Goal: Transaction & Acquisition: Purchase product/service

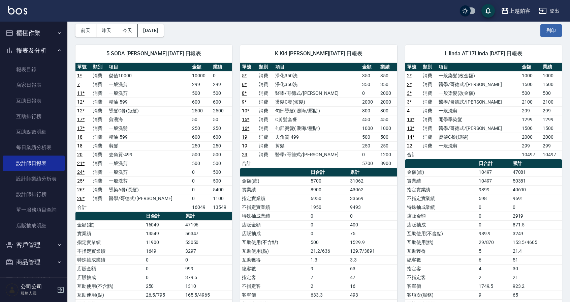
scroll to position [30, 0]
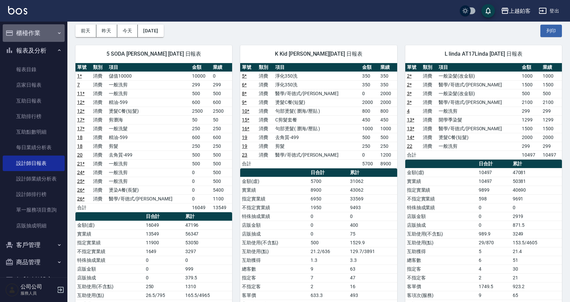
drag, startPoint x: 39, startPoint y: 35, endPoint x: 36, endPoint y: 35, distance: 3.4
click at [38, 35] on button "櫃檯作業" at bounding box center [34, 33] width 62 height 18
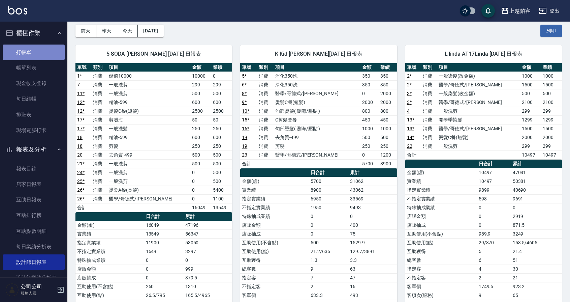
click at [48, 55] on link "打帳單" at bounding box center [34, 52] width 62 height 16
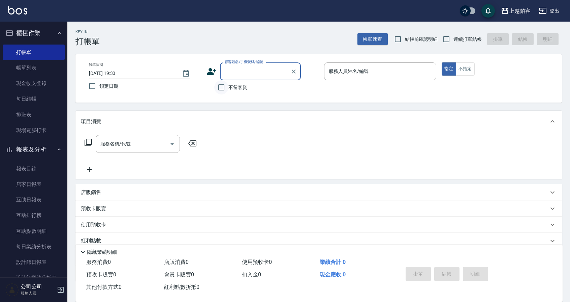
click at [226, 90] on input "不留客資" at bounding box center [221, 87] width 14 height 14
checkbox input "true"
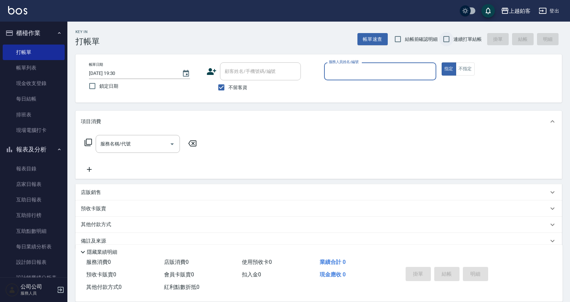
click at [453, 41] on label "連續打單結帳" at bounding box center [460, 39] width 42 height 14
click at [453, 41] on input "連續打單結帳" at bounding box center [446, 39] width 14 height 14
checkbox input "true"
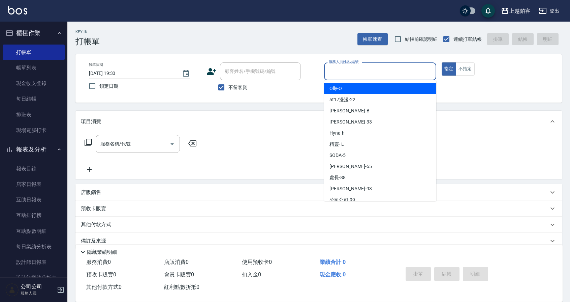
click at [391, 74] on input "服務人員姓名/編號" at bounding box center [380, 71] width 106 height 12
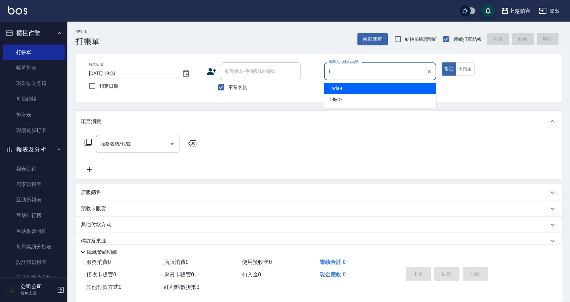
type input "linda-L"
type button "true"
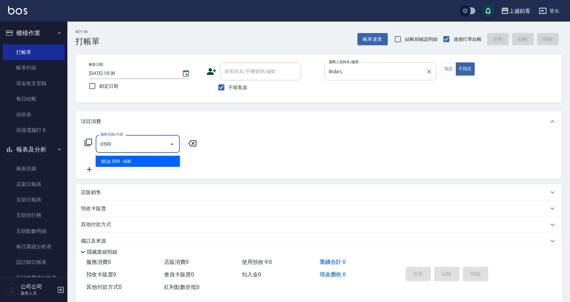
type input "精油-599(0599)"
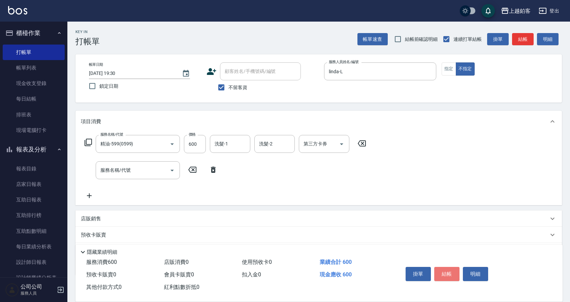
click at [443, 272] on button "結帳" at bounding box center [446, 274] width 25 height 14
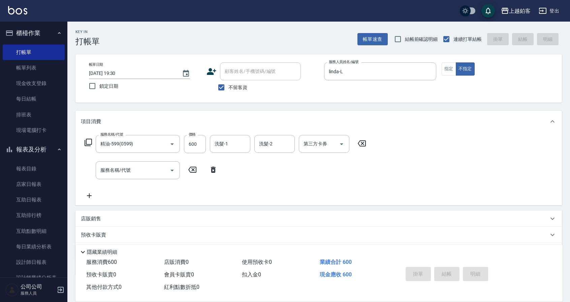
type input "[DATE] 19:31"
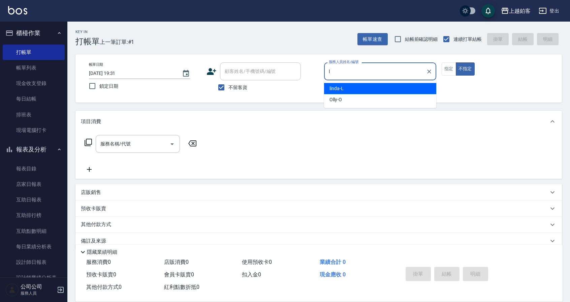
type input "linda-L"
type button "false"
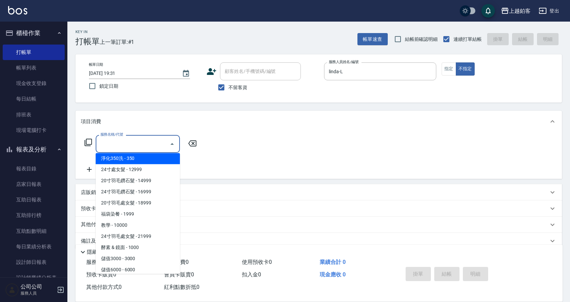
scroll to position [748, 0]
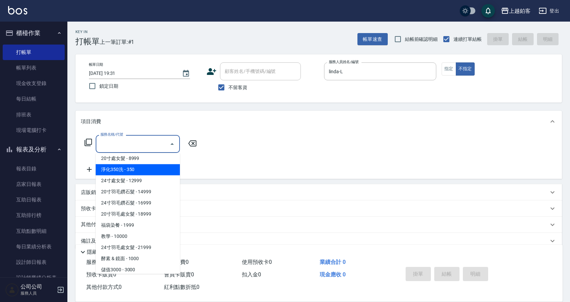
type input "淨化350洗(10020)"
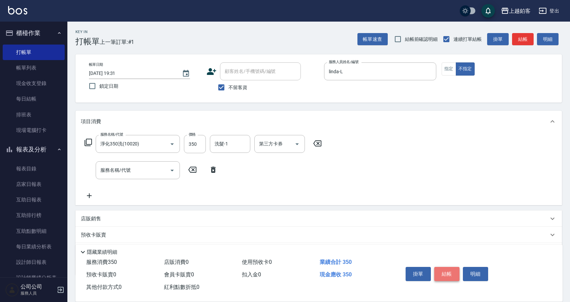
click at [452, 275] on button "結帳" at bounding box center [446, 274] width 25 height 14
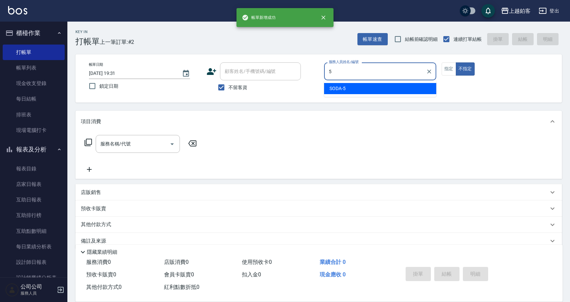
type input "SODA-5"
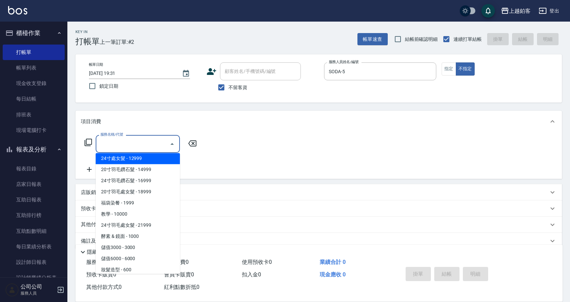
scroll to position [759, 0]
type input "淨化350洗(10020)"
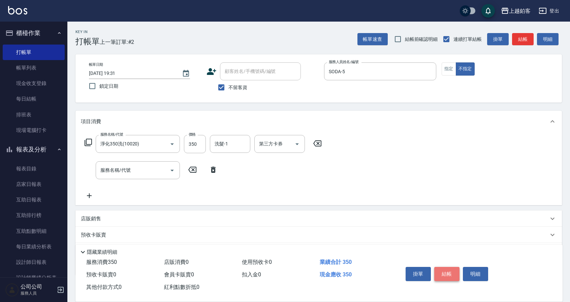
click at [456, 271] on button "結帳" at bounding box center [446, 274] width 25 height 14
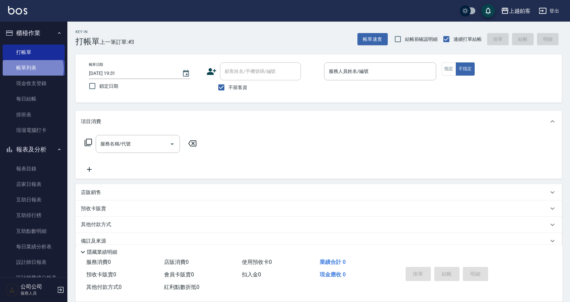
click at [32, 69] on link "帳單列表" at bounding box center [34, 68] width 62 height 16
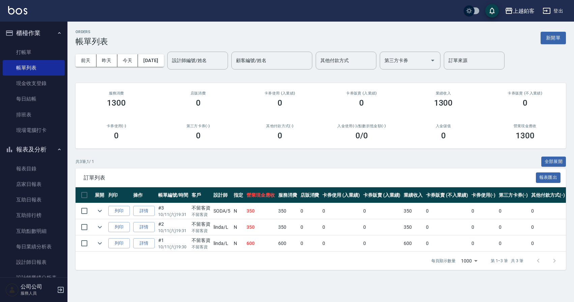
click at [149, 208] on link "詳情" at bounding box center [144, 211] width 22 height 10
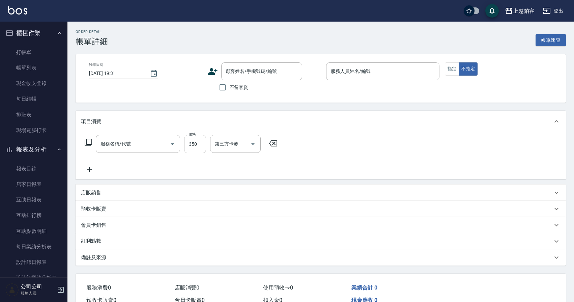
checkbox input "true"
type input "SODA-5"
type input "淨化350洗(10020)"
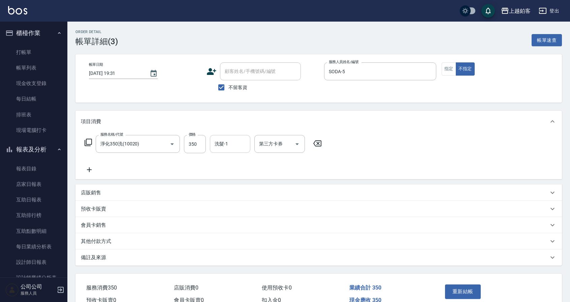
click at [217, 144] on input "洗髮-1" at bounding box center [230, 144] width 34 height 12
type input "linda-L"
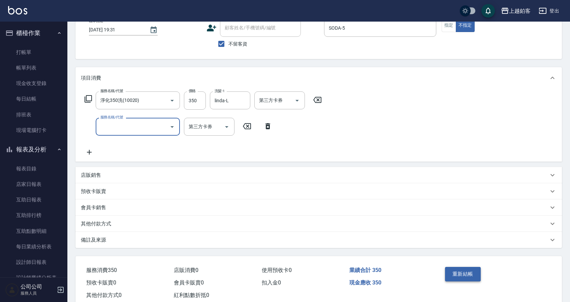
scroll to position [47, 0]
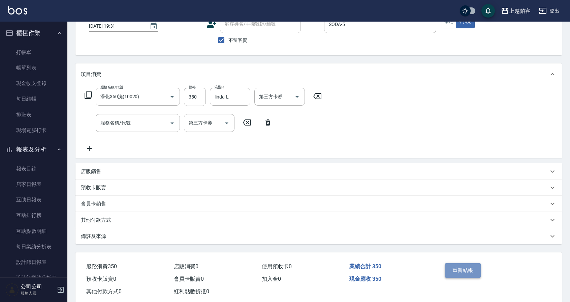
click at [450, 270] on button "重新結帳" at bounding box center [463, 270] width 36 height 14
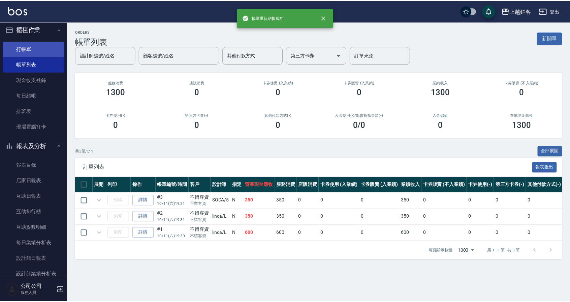
scroll to position [5, 0]
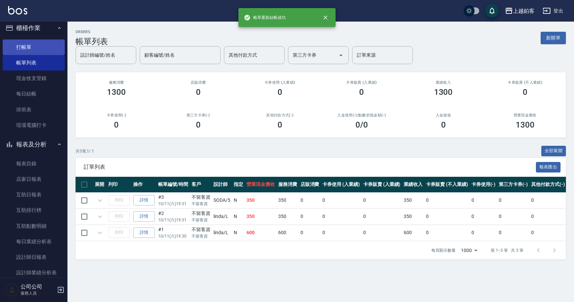
click at [40, 51] on link "打帳單" at bounding box center [34, 47] width 62 height 16
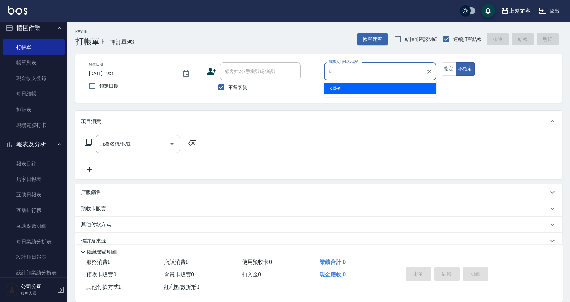
type input "Kid-K"
type button "false"
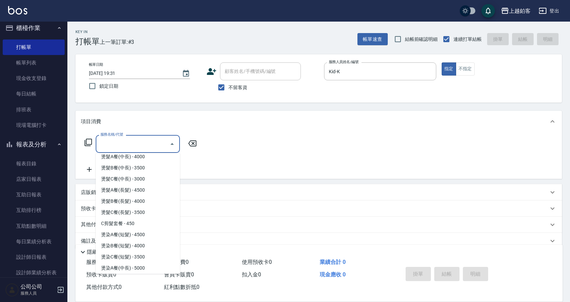
scroll to position [338, 0]
type input "燙染C餐(短髮)(3203)"
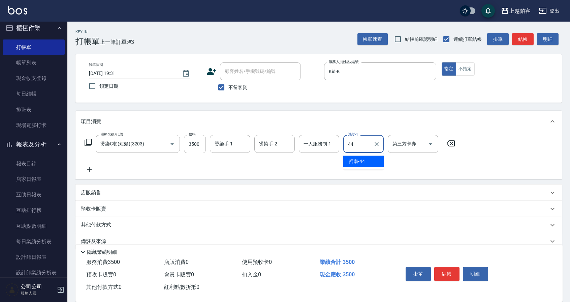
type input "哲南-44"
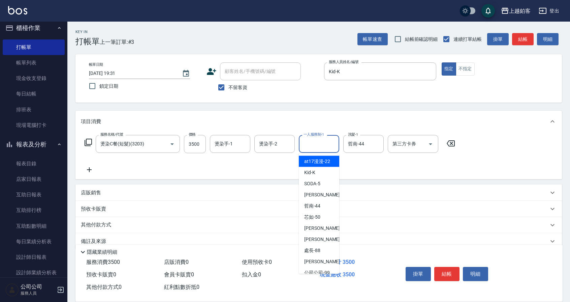
click at [320, 147] on input "一人服務制-1" at bounding box center [319, 144] width 34 height 12
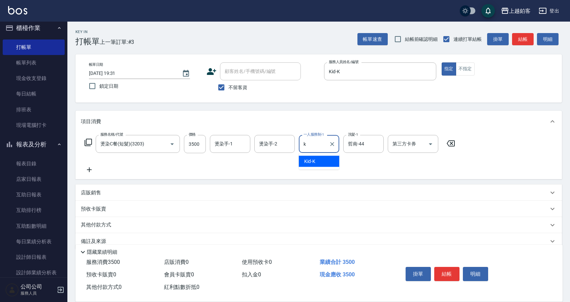
type input "Kid-K"
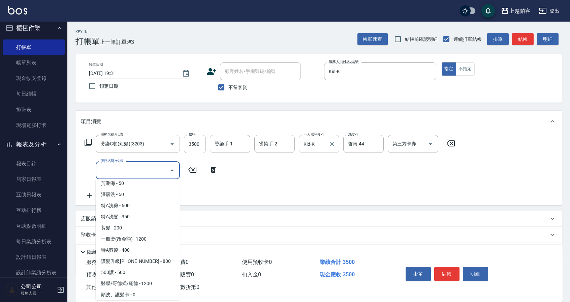
scroll to position [27, 0]
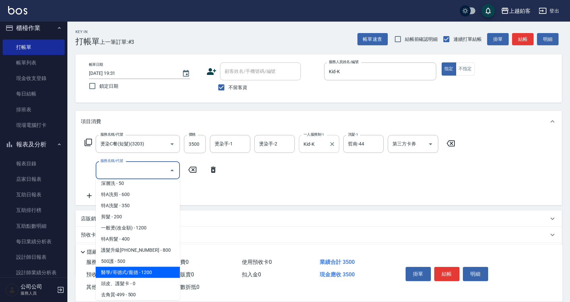
type input "醫學/哥德式/龐德(417)"
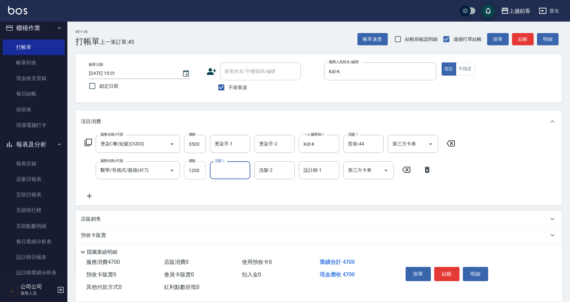
click at [194, 173] on input "1200" at bounding box center [195, 170] width 22 height 18
type input "800"
type input "哲南-44"
type input "Kid-K"
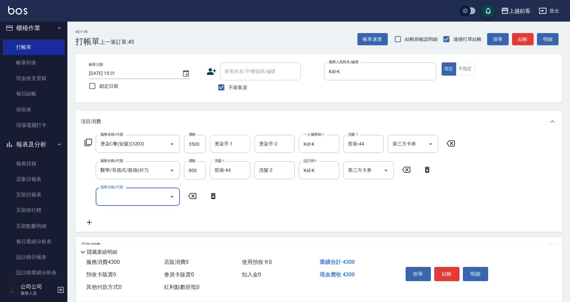
click at [240, 144] on input "燙染手-1" at bounding box center [230, 144] width 34 height 12
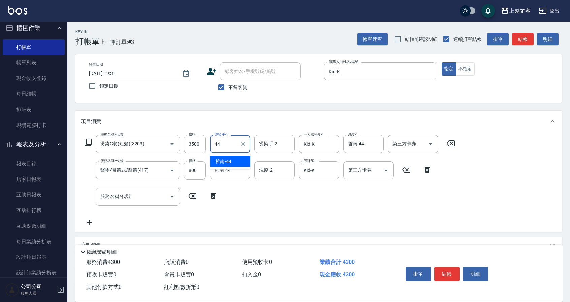
type input "哲南-44"
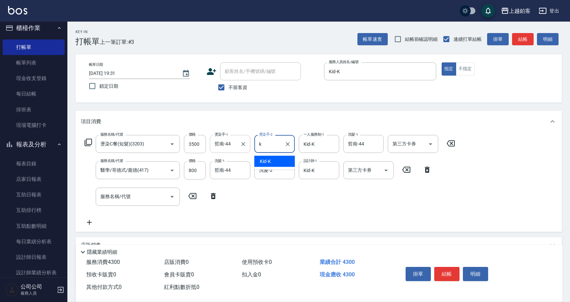
type input "Kid-K"
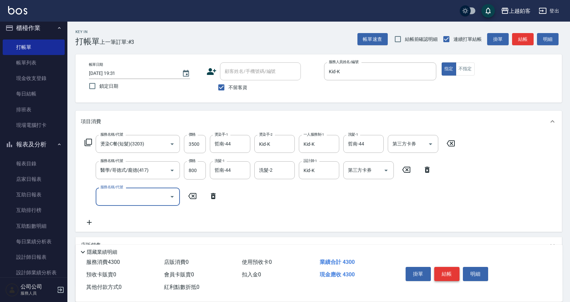
click at [441, 272] on button "結帳" at bounding box center [446, 274] width 25 height 14
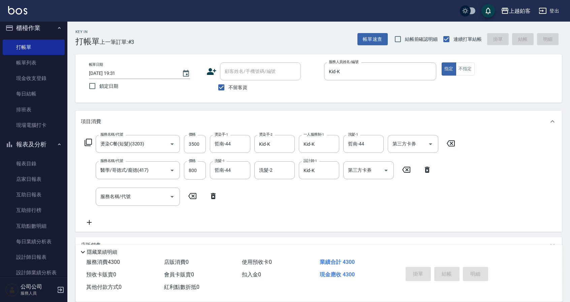
type input "[DATE] 19:32"
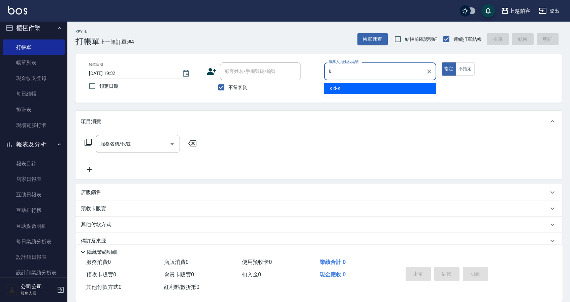
type input "Kid-K"
type button "true"
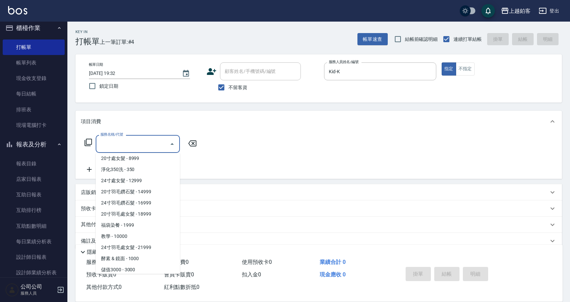
scroll to position [737, 0]
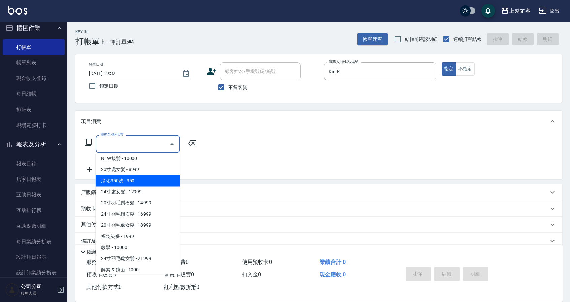
type input "淨化350洗(10020)"
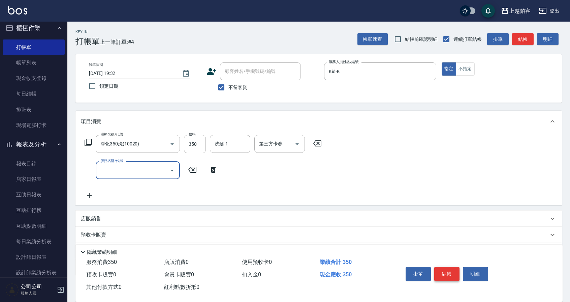
click at [438, 272] on button "結帳" at bounding box center [446, 274] width 25 height 14
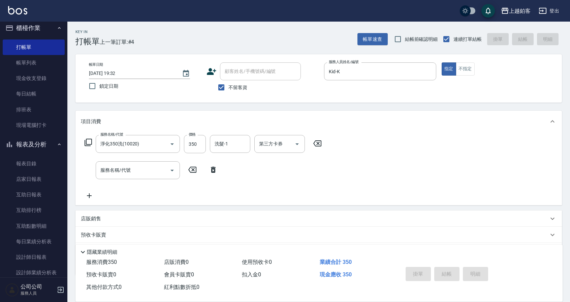
type input "[DATE] 19:33"
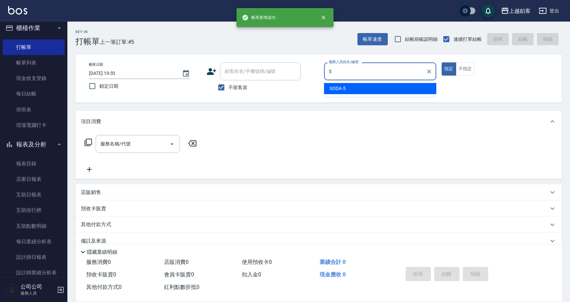
type input "SODA-5"
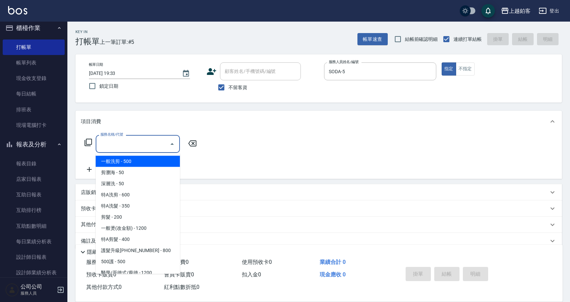
type input "一般洗剪(5)"
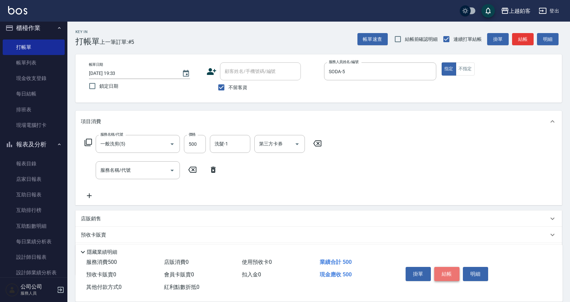
click at [454, 274] on button "結帳" at bounding box center [446, 274] width 25 height 14
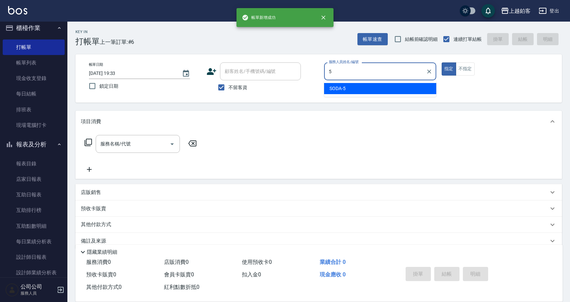
type input "SODA-5"
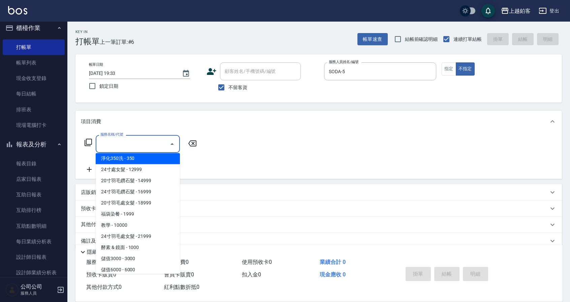
scroll to position [748, 0]
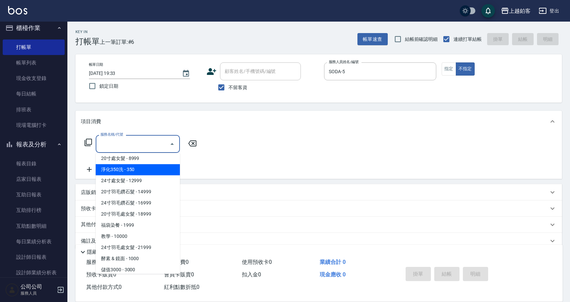
type input "淨化350洗(10020)"
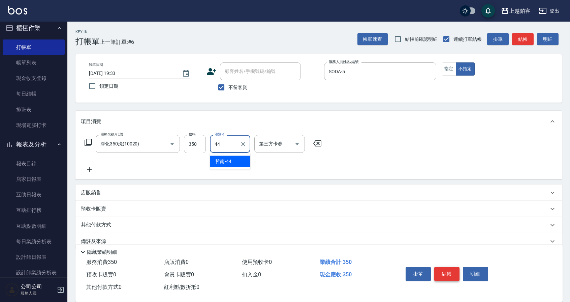
type input "哲南-44"
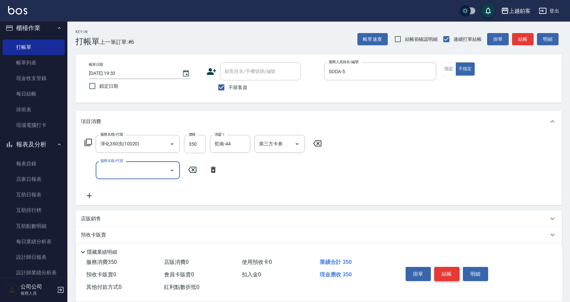
click at [449, 270] on button "結帳" at bounding box center [446, 274] width 25 height 14
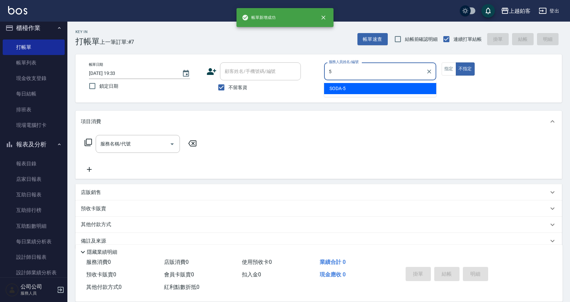
type input "SODA-5"
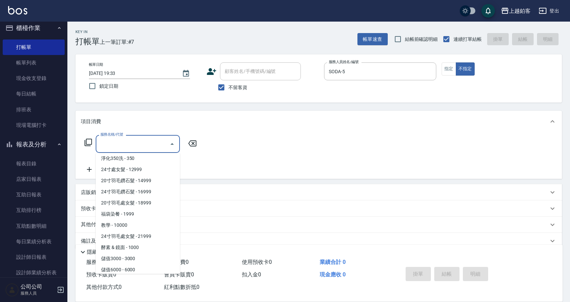
scroll to position [737, 0]
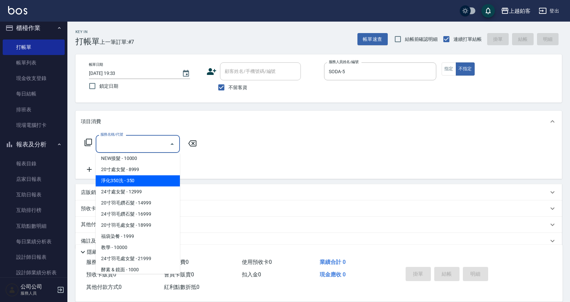
type input "淨化350洗(10020)"
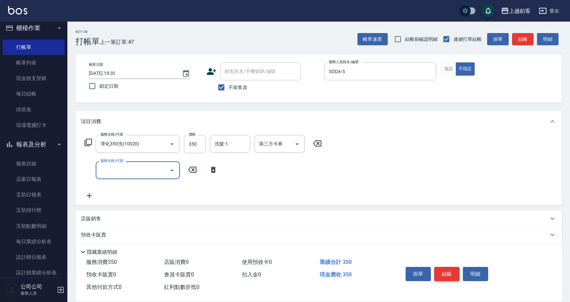
click at [441, 274] on button "結帳" at bounding box center [446, 274] width 25 height 14
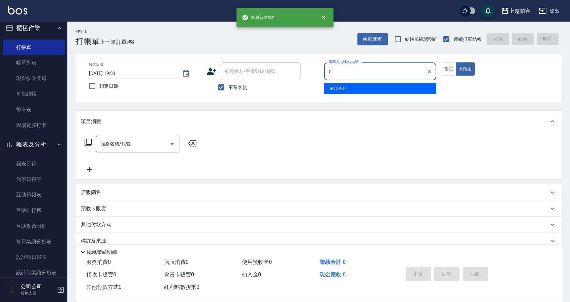
type input "SODA-5"
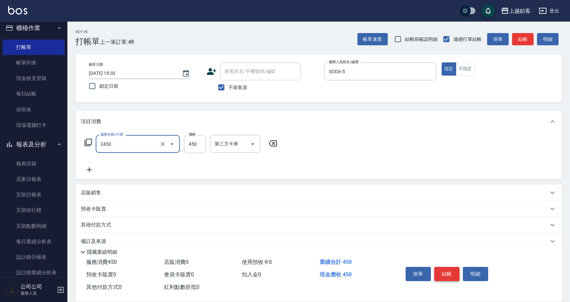
type input "C剪髮套餐(2450)"
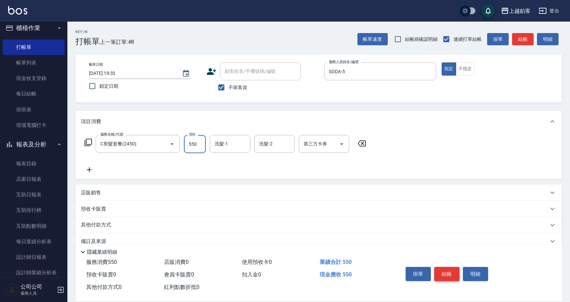
type input "550"
type input "哲南-44"
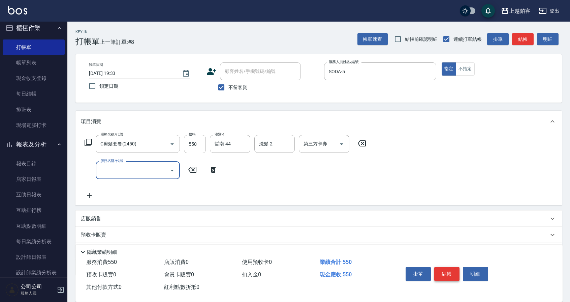
click at [452, 271] on button "結帳" at bounding box center [446, 274] width 25 height 14
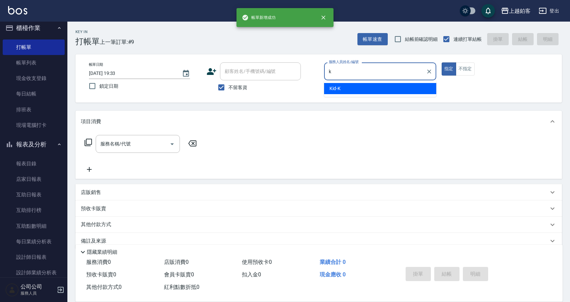
type input "Kid-K"
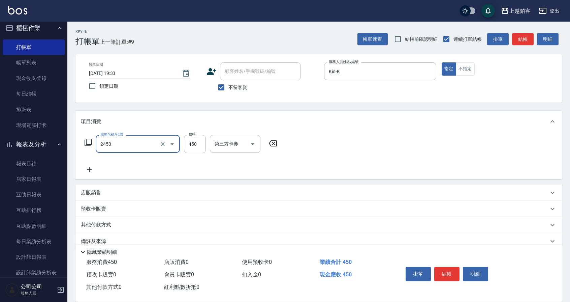
type input "C剪髮套餐(2450)"
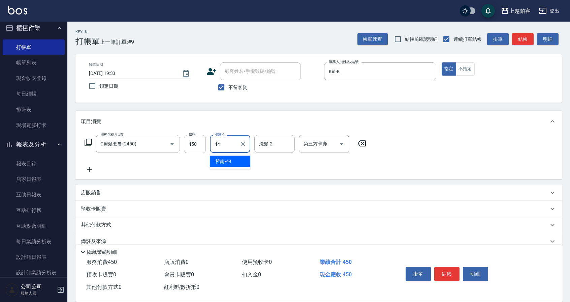
type input "哲南-44"
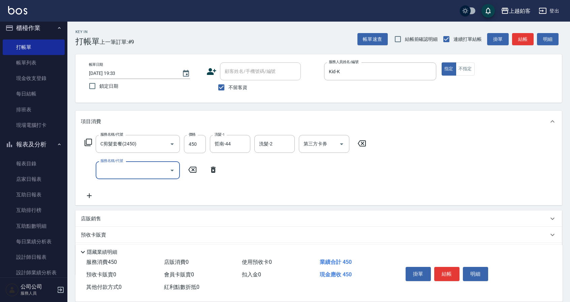
click at [450, 274] on button "結帳" at bounding box center [446, 274] width 25 height 14
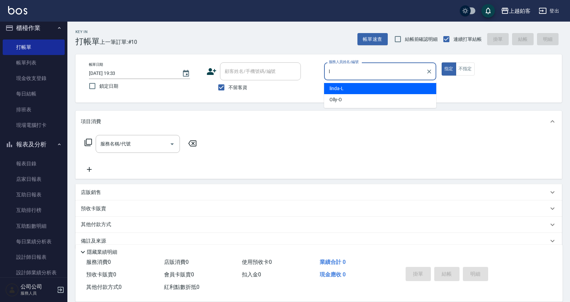
type input "linda-L"
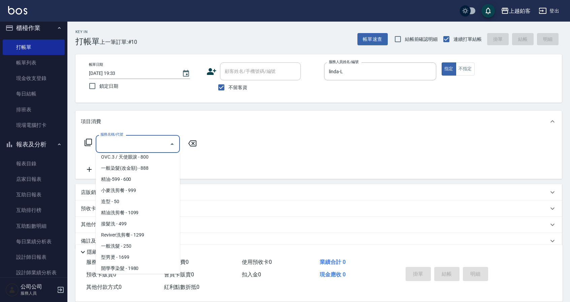
scroll to position [160, 0]
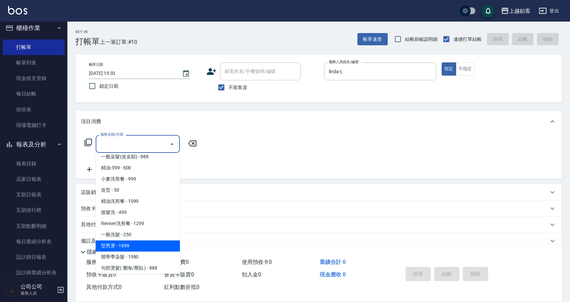
type input "型男燙(1699)"
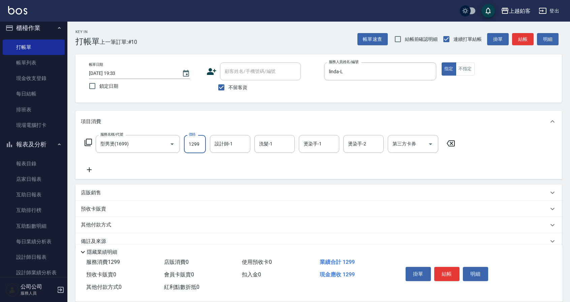
type input "1299"
type input "哲南-44"
type input "SODA-5"
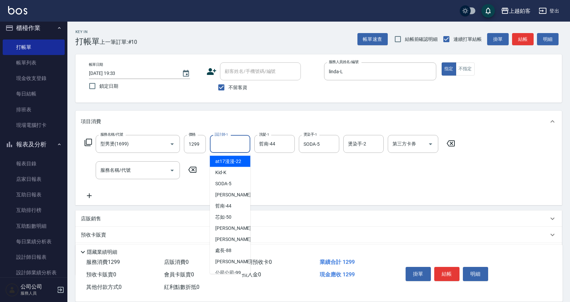
click at [242, 144] on input "設計師-1" at bounding box center [230, 144] width 34 height 12
type input "linda-L"
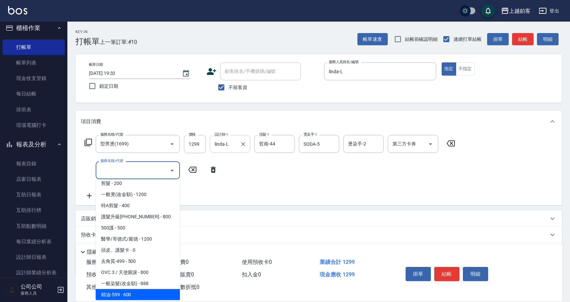
scroll to position [71, 0]
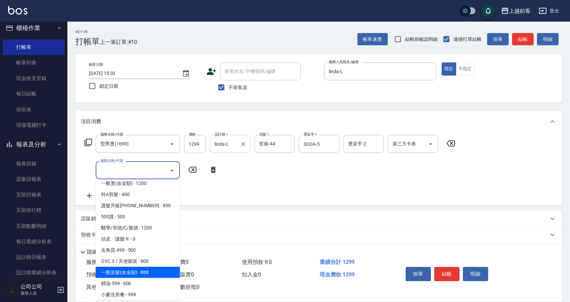
type input "一般染髮(改金額)(501)"
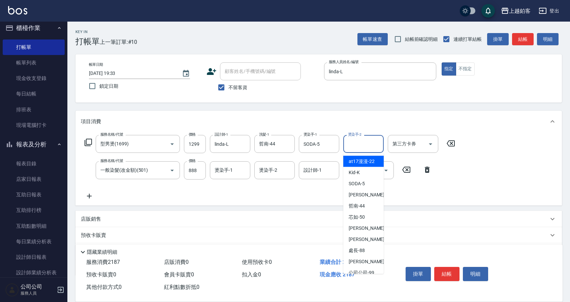
click at [362, 144] on input "燙染手-2" at bounding box center [363, 144] width 34 height 12
type input "linda-L"
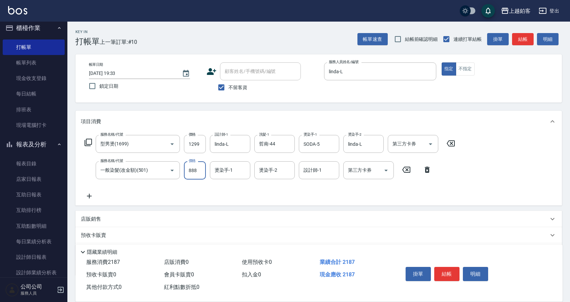
click at [196, 171] on input "888" at bounding box center [195, 170] width 22 height 18
type input "800"
type input "Kid-K"
type input "linda-L"
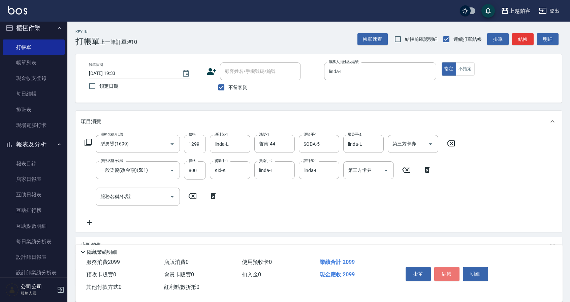
click at [449, 274] on button "結帳" at bounding box center [446, 274] width 25 height 14
type input "[DATE] 19:34"
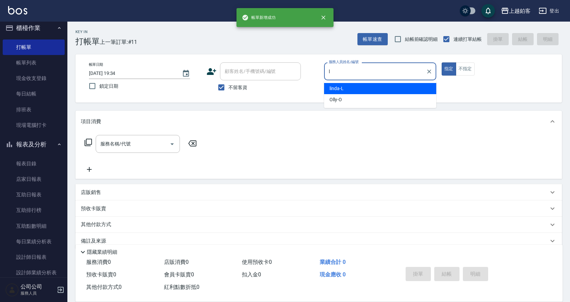
type input "linda-L"
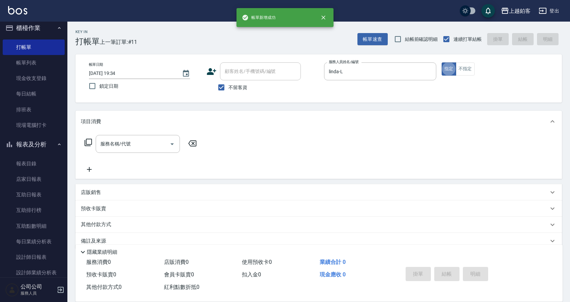
type input "\"
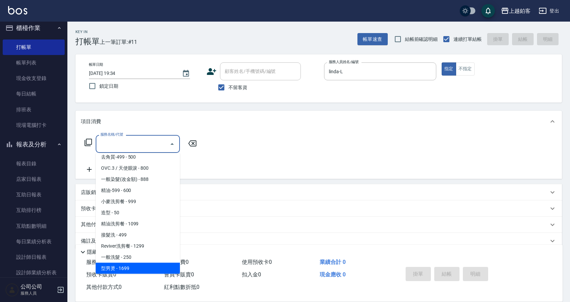
scroll to position [149, 0]
type input "開學季染髮(1980)"
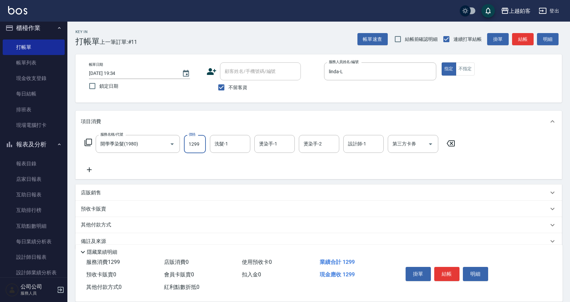
type input "1299"
type input "哲南-44"
type input "SODA-5"
type input "Kid-K"
type input "linda-L"
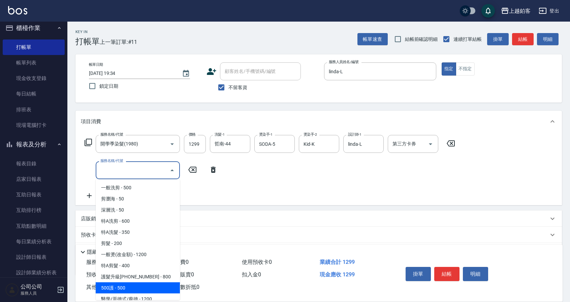
scroll to position [4, 0]
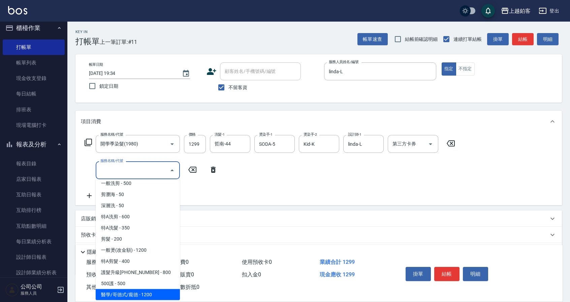
type input "醫學/哥德式/龐德(417)"
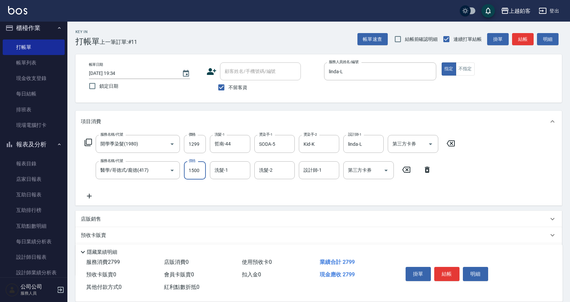
type input "1500"
type input "linda-L"
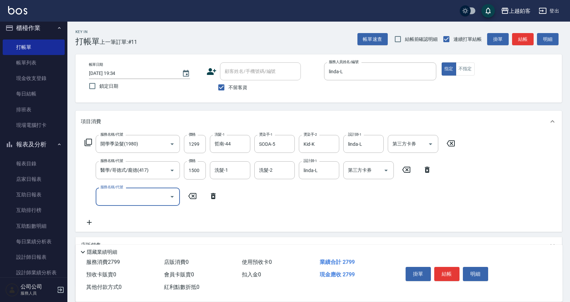
scroll to position [23, 0]
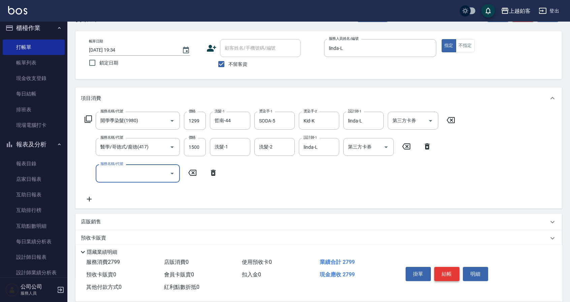
click at [440, 269] on button "結帳" at bounding box center [446, 274] width 25 height 14
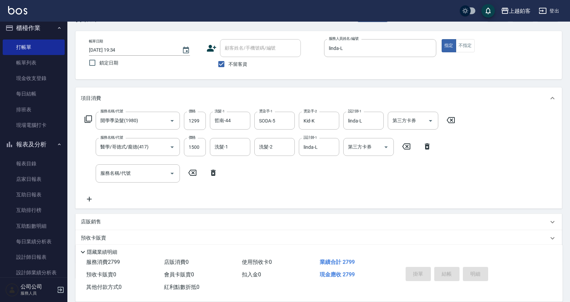
type input "[DATE] 19:35"
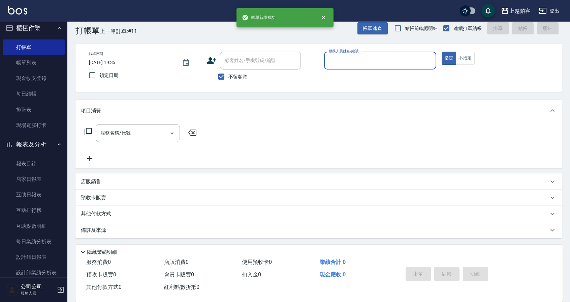
scroll to position [11, 0]
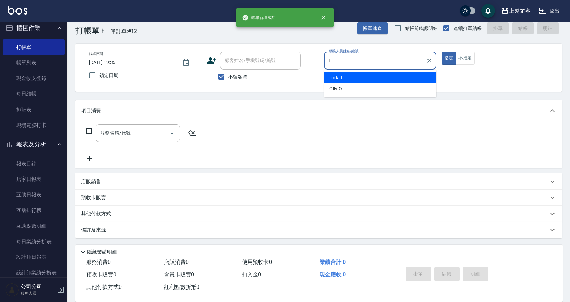
type input "linda-L"
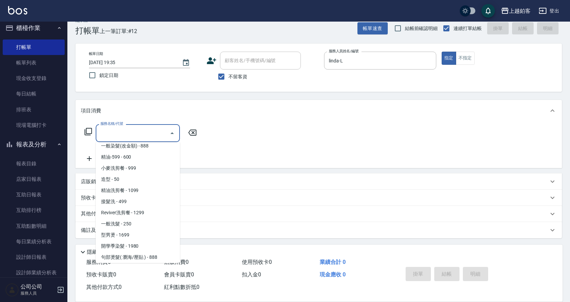
scroll to position [171, 0]
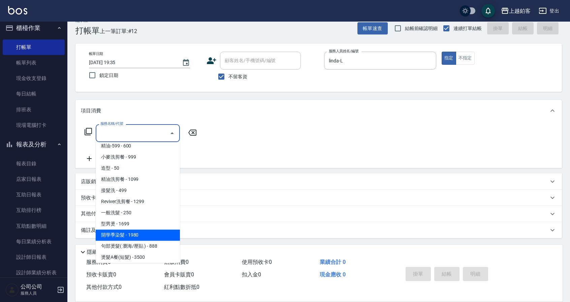
type input "開學季染髮(1980)"
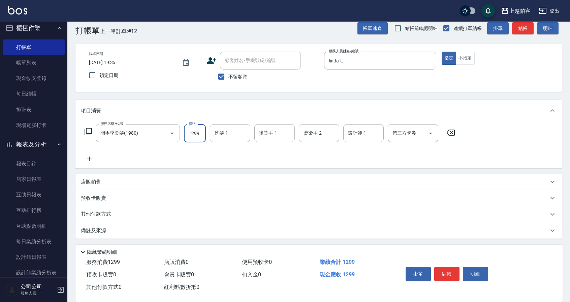
type input "1299"
type input "哲南-44"
type input "linda-L"
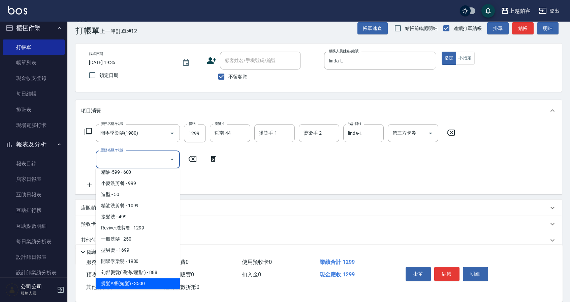
scroll to position [182, 0]
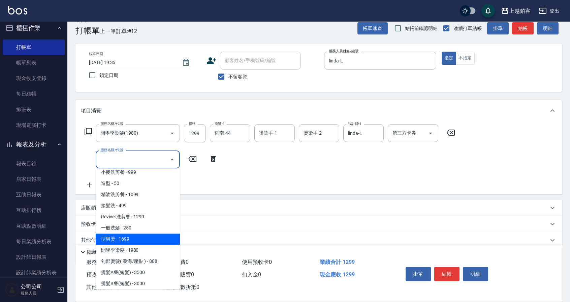
type input "型男燙(1699)"
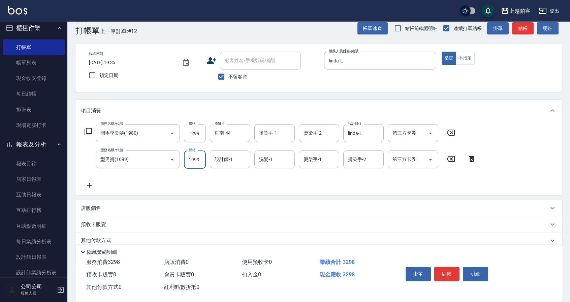
type input "1999"
type input "linda-L"
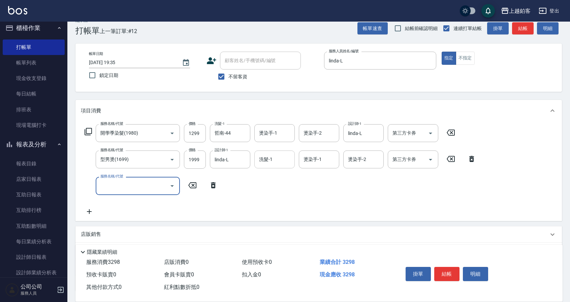
click at [283, 163] on input "洗髮-1" at bounding box center [274, 159] width 34 height 12
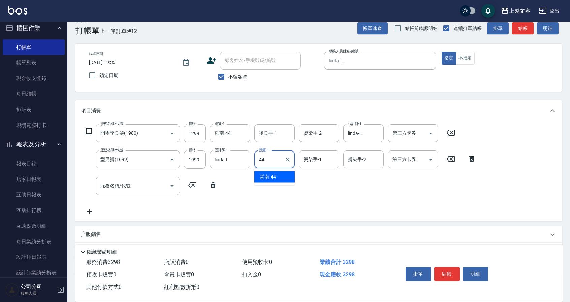
type input "哲南-44"
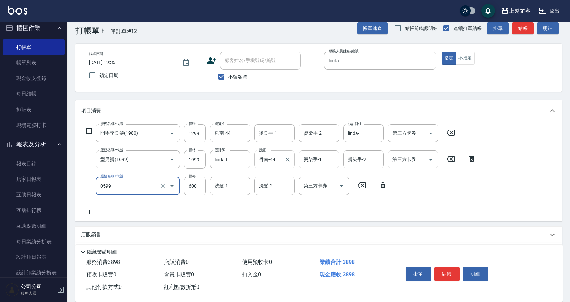
type input "精油-599(0599)"
type input "400"
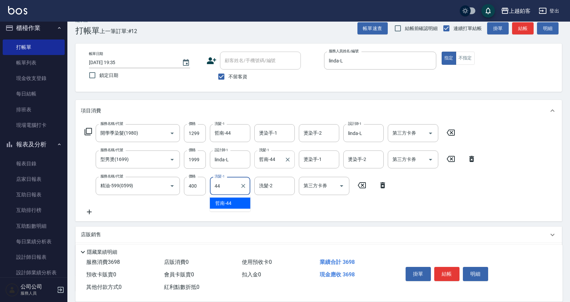
type input "哲南-44"
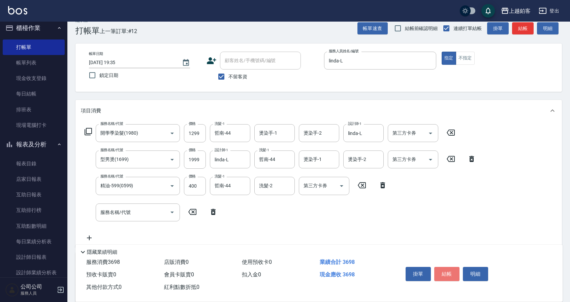
click at [445, 272] on button "結帳" at bounding box center [446, 274] width 25 height 14
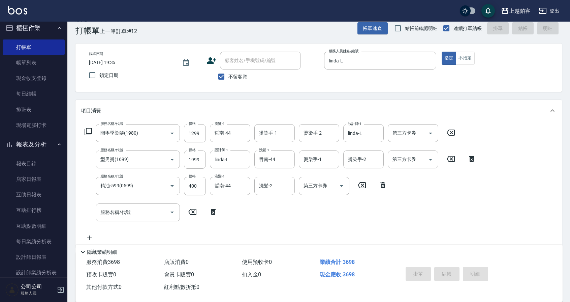
type input "[DATE] 19:36"
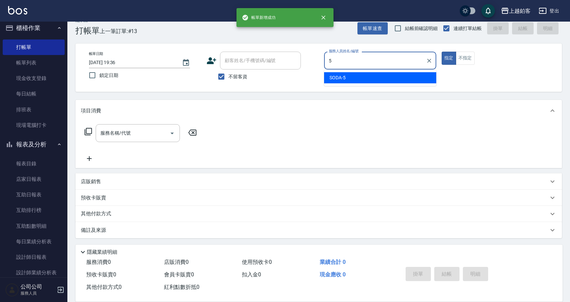
type input "SODA-5"
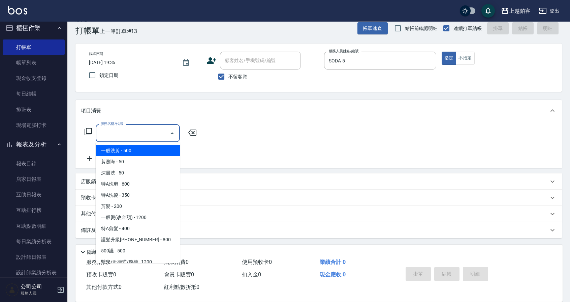
scroll to position [783, 0]
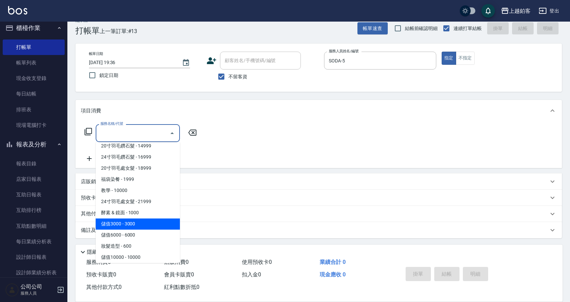
type input "儲值3000(83000)"
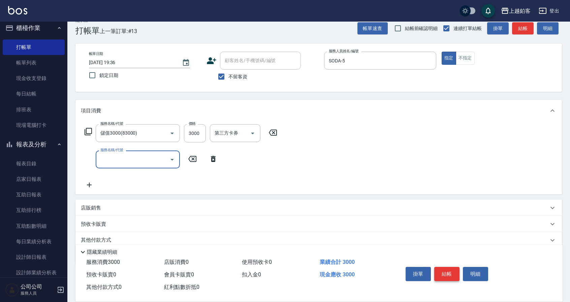
click at [440, 273] on button "結帳" at bounding box center [446, 274] width 25 height 14
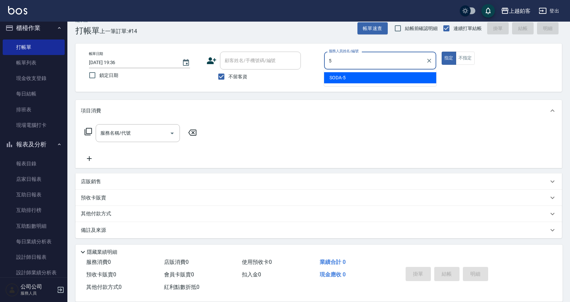
type input "SODA-5"
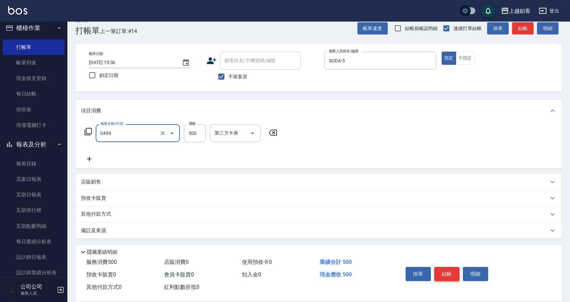
type input "去角質-499(0499)"
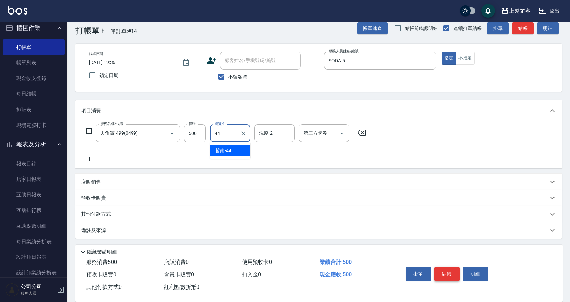
type input "哲南-44"
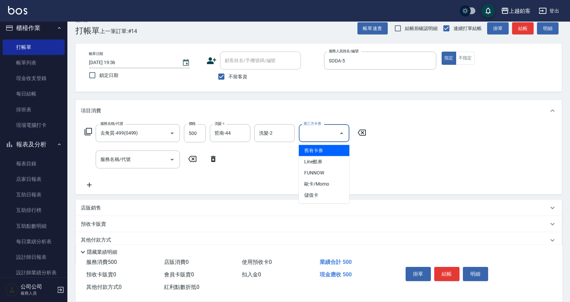
drag, startPoint x: 336, startPoint y: 137, endPoint x: 336, endPoint y: 144, distance: 6.7
click at [336, 137] on input "第三方卡券" at bounding box center [319, 133] width 34 height 12
click at [330, 197] on span "儲值卡" at bounding box center [324, 194] width 51 height 11
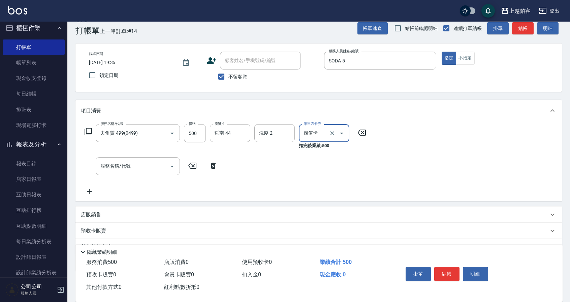
type input "儲值卡"
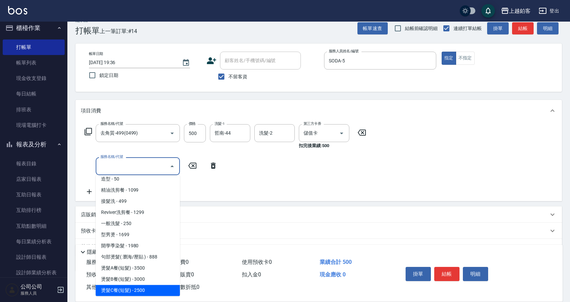
scroll to position [205, 0]
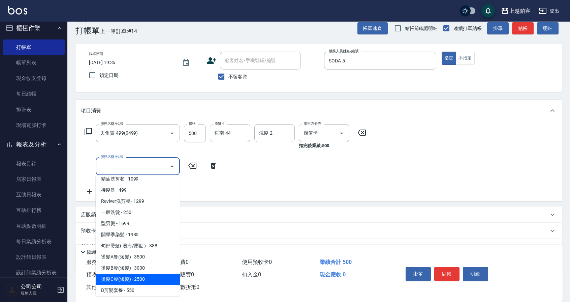
type input "燙髮C餐(短髮)(2203)"
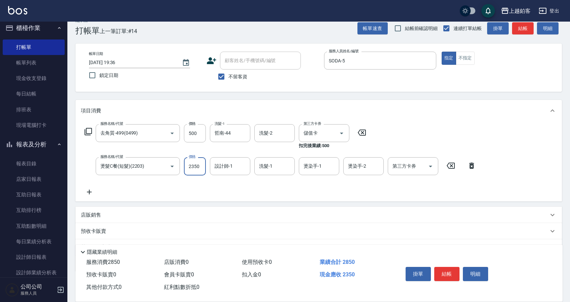
type input "2350"
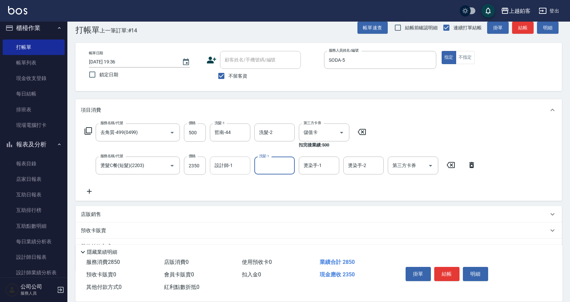
click at [240, 161] on input "設計師-1" at bounding box center [230, 165] width 34 height 12
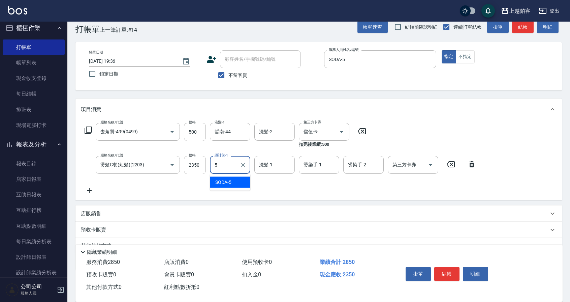
type input "SODA-5"
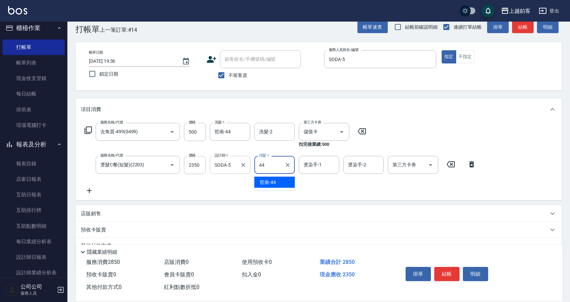
type input "哲南-44"
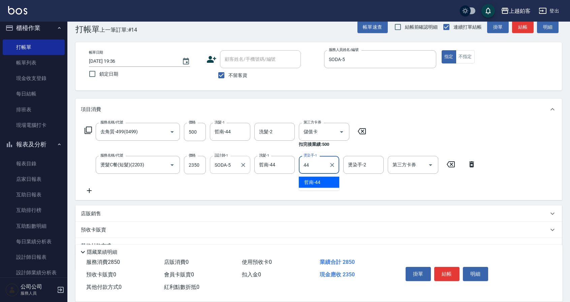
type input "哲南-44"
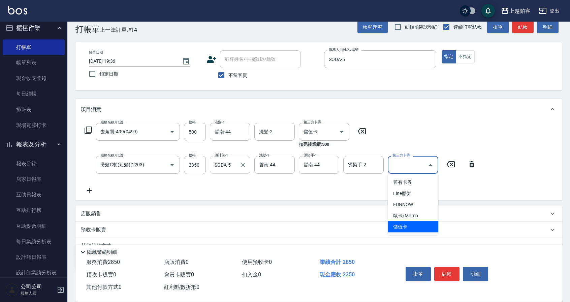
type input "儲值卡"
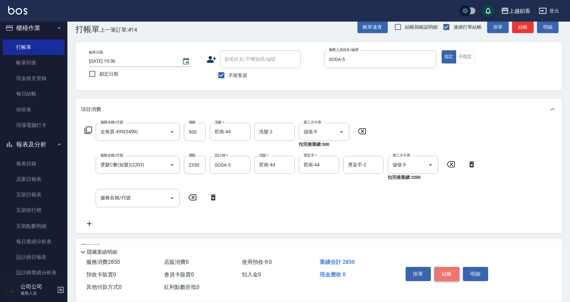
click at [453, 271] on button "結帳" at bounding box center [446, 274] width 25 height 14
type input "[DATE] 19:37"
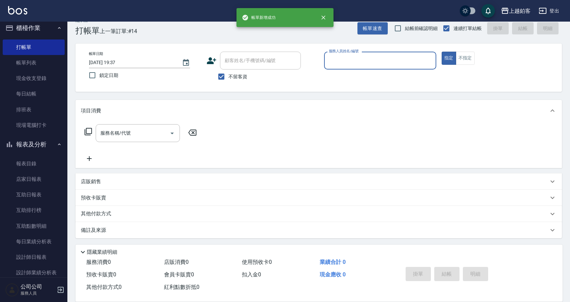
scroll to position [11, 0]
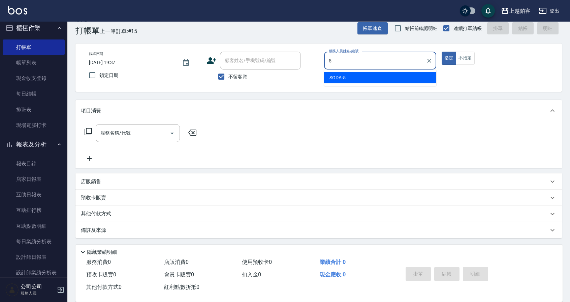
type input "SODA-5"
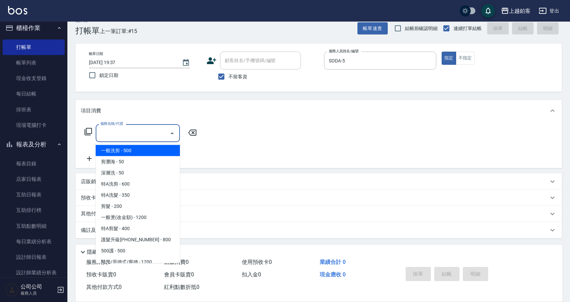
type input "一般洗剪(5)"
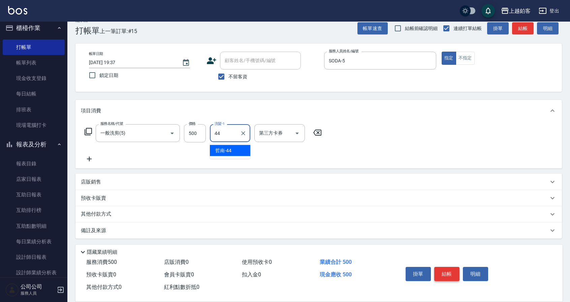
type input "哲南-44"
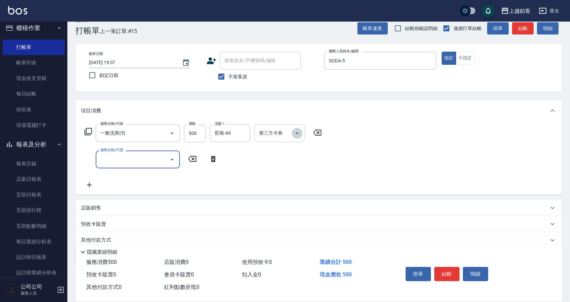
click at [297, 137] on button "Open" at bounding box center [297, 133] width 11 height 11
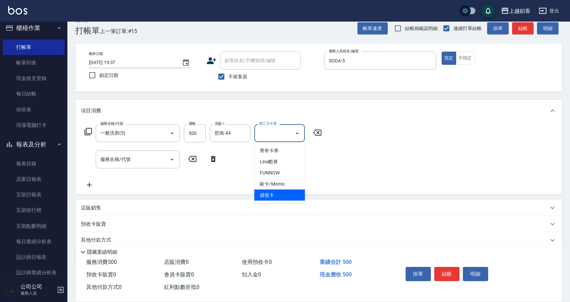
click at [275, 198] on span "儲值卡" at bounding box center [279, 194] width 51 height 11
type input "儲值卡"
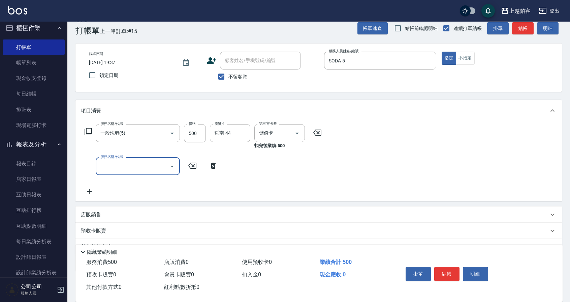
click at [443, 277] on button "結帳" at bounding box center [446, 274] width 25 height 14
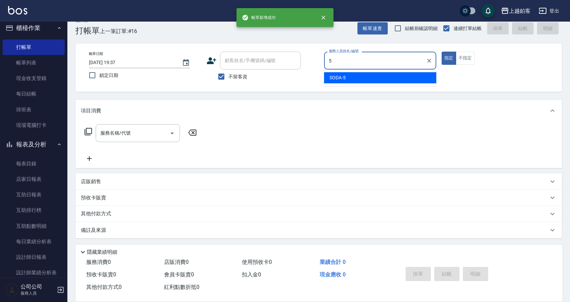
type input "SODA-5"
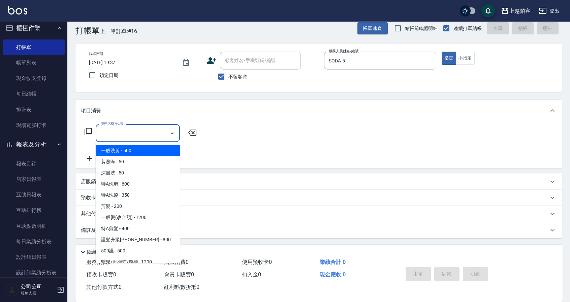
type input "一般洗剪(5)"
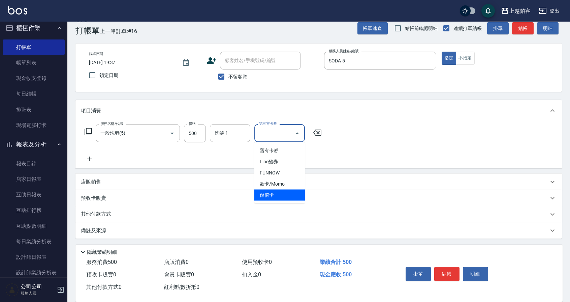
type input "儲值卡"
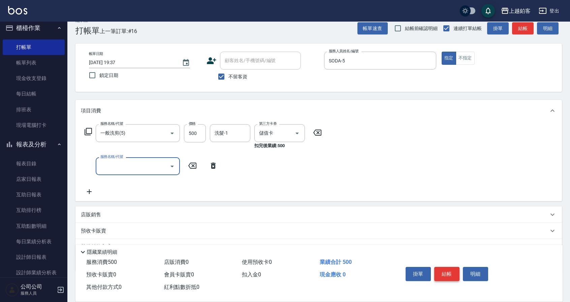
click at [453, 271] on button "結帳" at bounding box center [446, 274] width 25 height 14
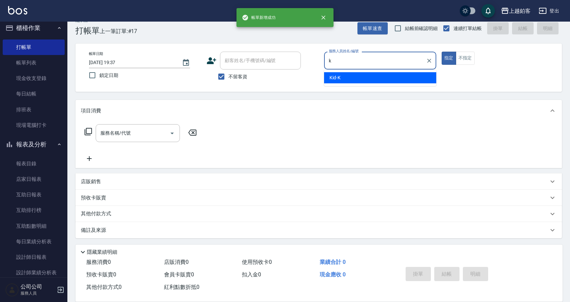
type input "Kid-K"
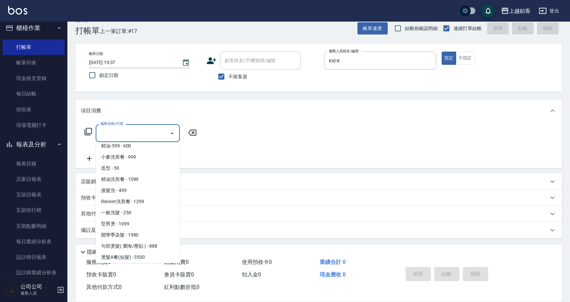
scroll to position [182, 0]
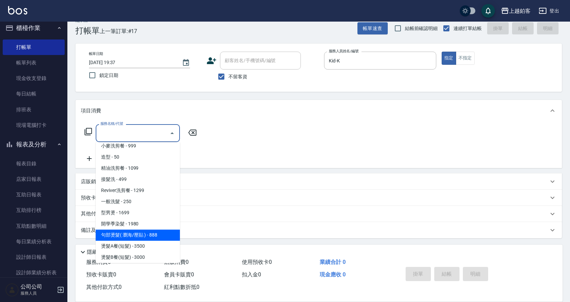
type input "句部燙髮( 瀏海/壓貼 )(2001)"
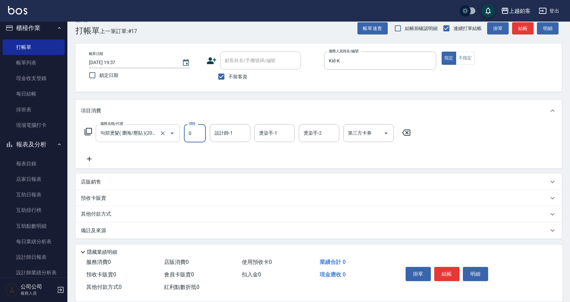
click at [177, 134] on button "Open" at bounding box center [172, 133] width 11 height 11
type input "0"
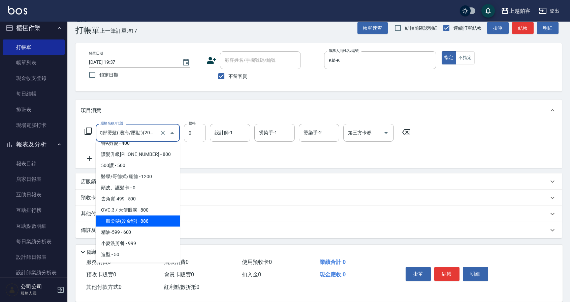
scroll to position [83, 0]
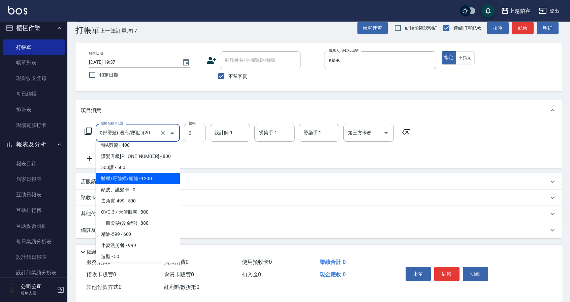
click at [145, 180] on span "醫學/哥德式/龐德 - 1200" at bounding box center [138, 178] width 84 height 11
type input "醫學/哥德式/龐德(417)"
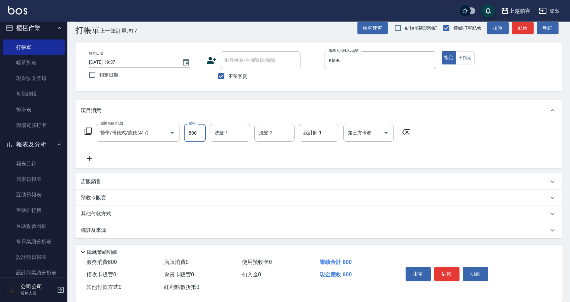
type input "800"
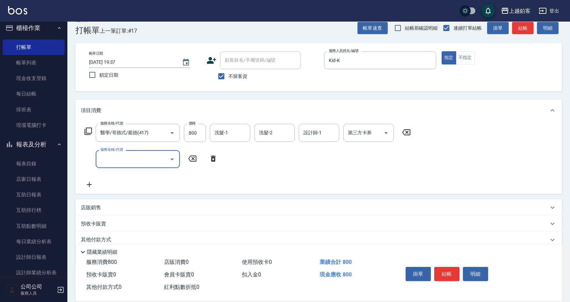
scroll to position [36, 0]
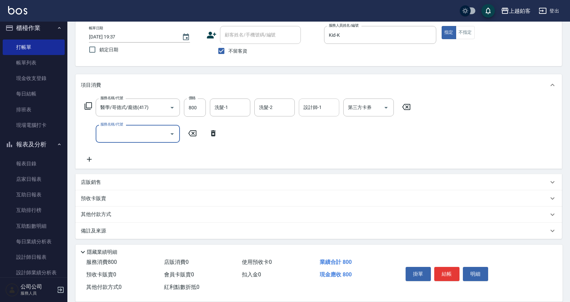
click at [314, 107] on input "設計師-1" at bounding box center [319, 107] width 34 height 12
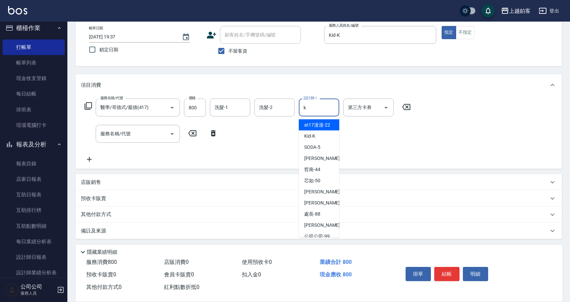
type input "Kid-K"
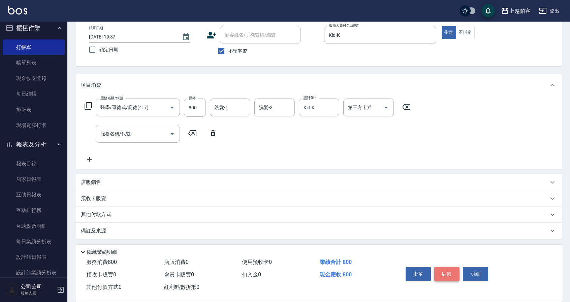
click at [456, 274] on button "結帳" at bounding box center [446, 274] width 25 height 14
type input "[DATE] 19:38"
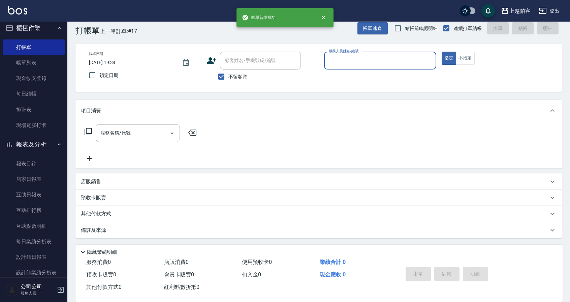
scroll to position [11, 0]
type input "ㄓ"
click at [442, 52] on button "指定" at bounding box center [449, 58] width 14 height 13
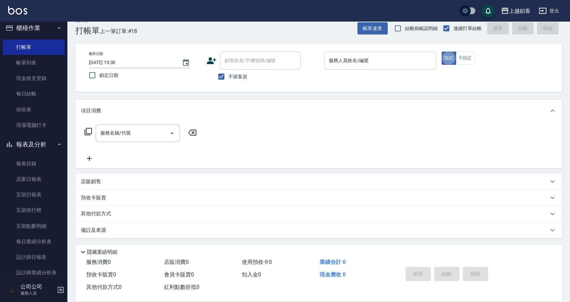
click at [373, 59] on input "服務人員姓名/編號" at bounding box center [380, 61] width 106 height 12
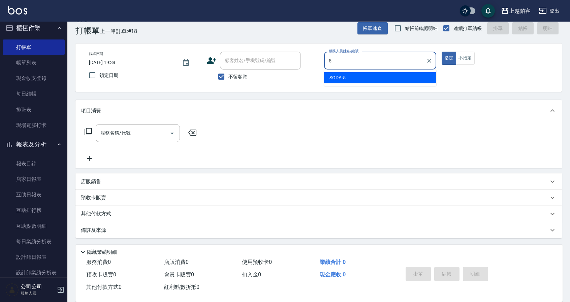
type input "SODA-5"
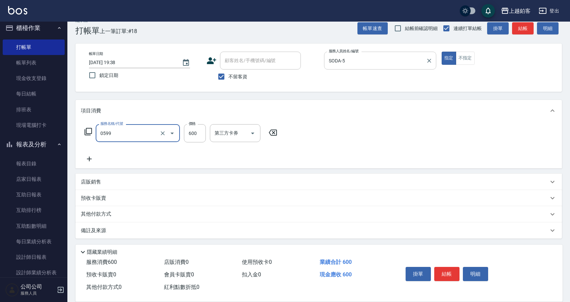
type input "精油-599(0599)"
type input "500"
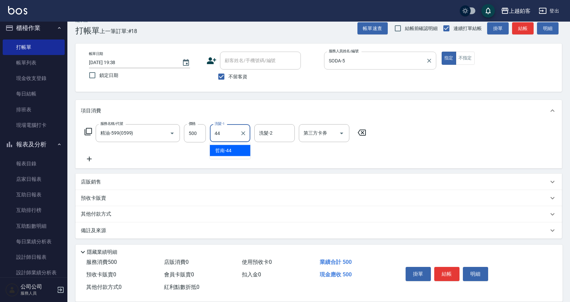
type input "哲南-44"
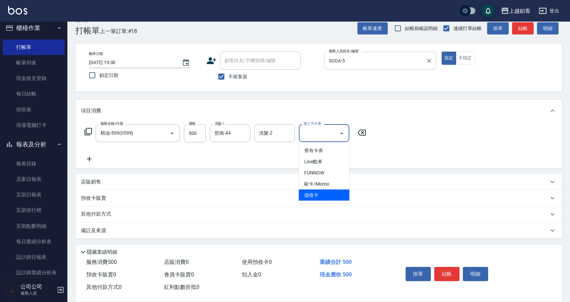
type input "儲值卡"
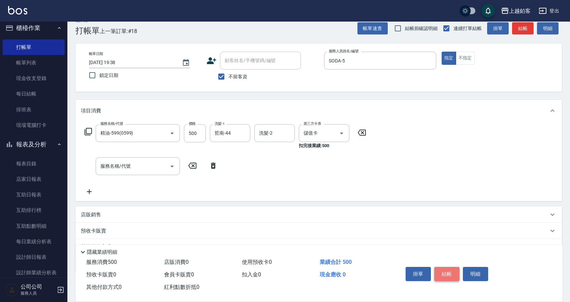
click at [451, 268] on button "結帳" at bounding box center [446, 274] width 25 height 14
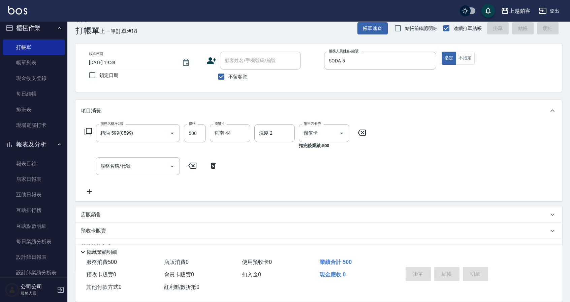
type input "[DATE] 20:00"
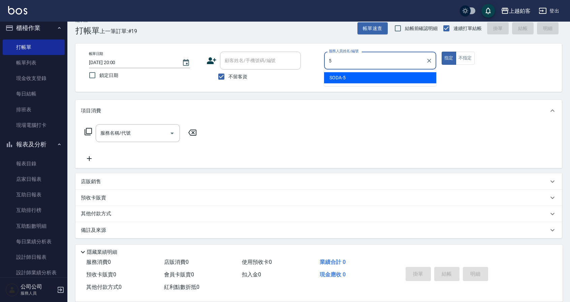
type input "SODA-5"
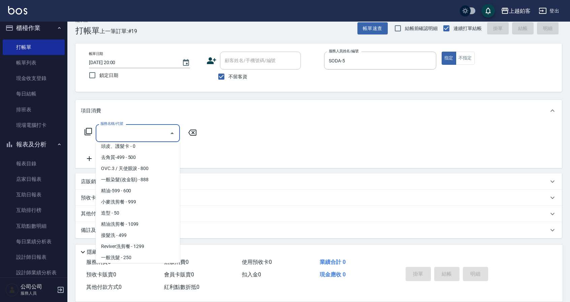
scroll to position [138, 0]
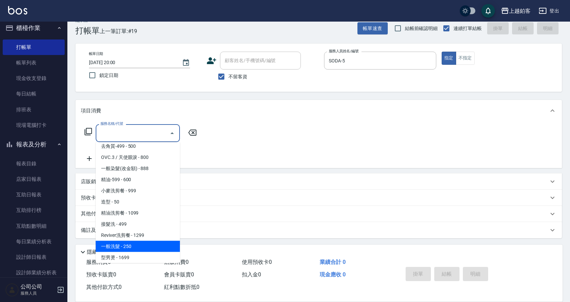
type input "一般洗髮(1300)"
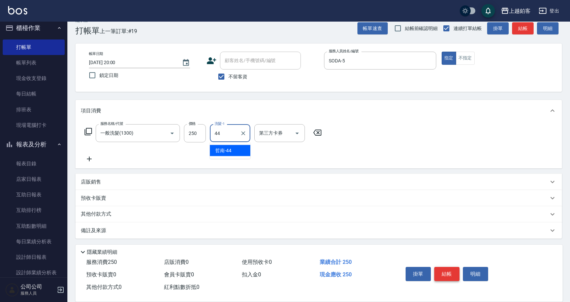
type input "哲南-44"
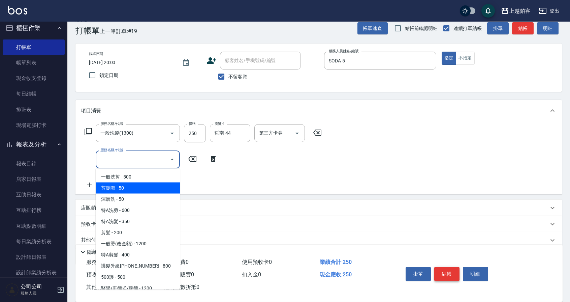
type input "剪瀏海(0050)"
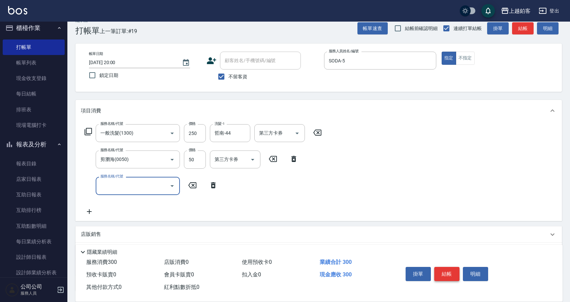
scroll to position [16, 0]
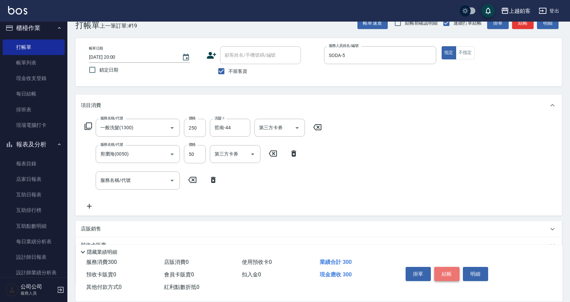
click at [448, 272] on button "結帳" at bounding box center [446, 274] width 25 height 14
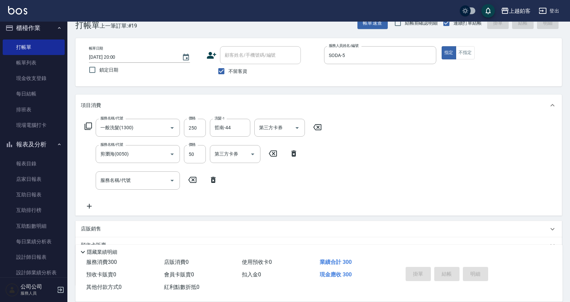
scroll to position [11, 0]
